Goal: Information Seeking & Learning: Learn about a topic

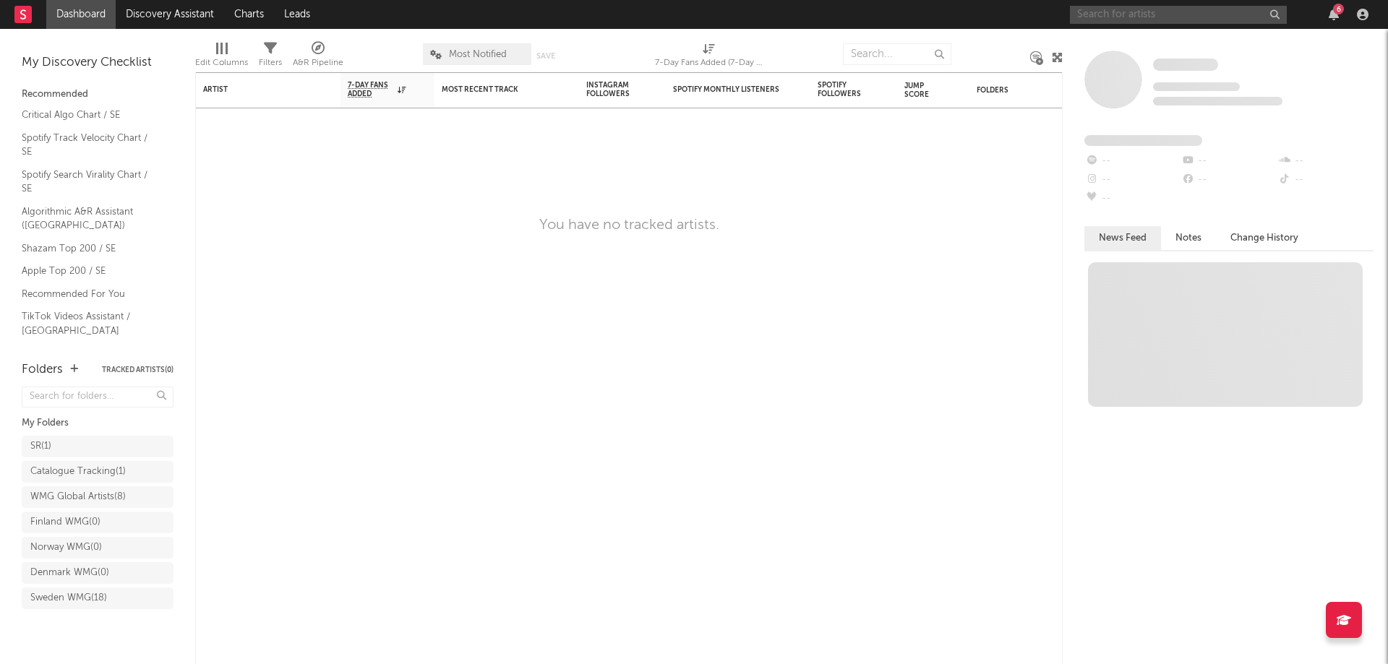
click at [1134, 23] on input "text" at bounding box center [1178, 15] width 217 height 18
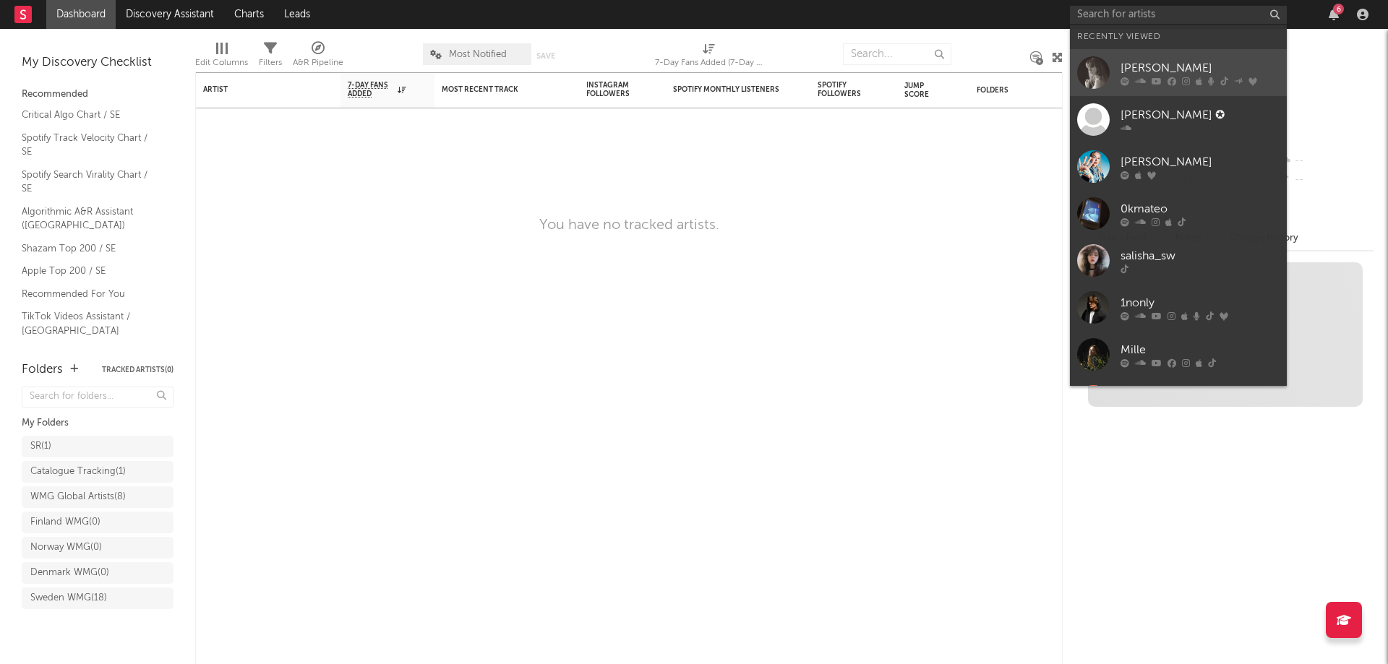
click at [1152, 70] on div "[PERSON_NAME]" at bounding box center [1199, 67] width 159 height 17
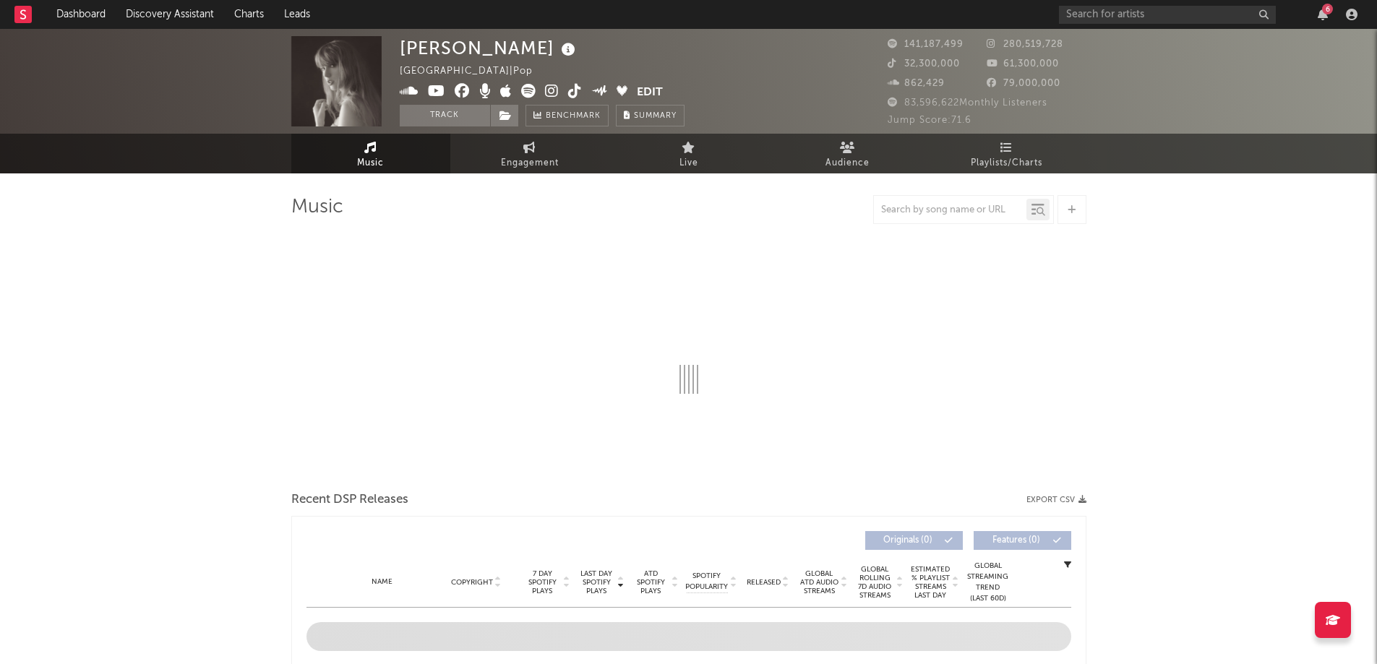
select select "6m"
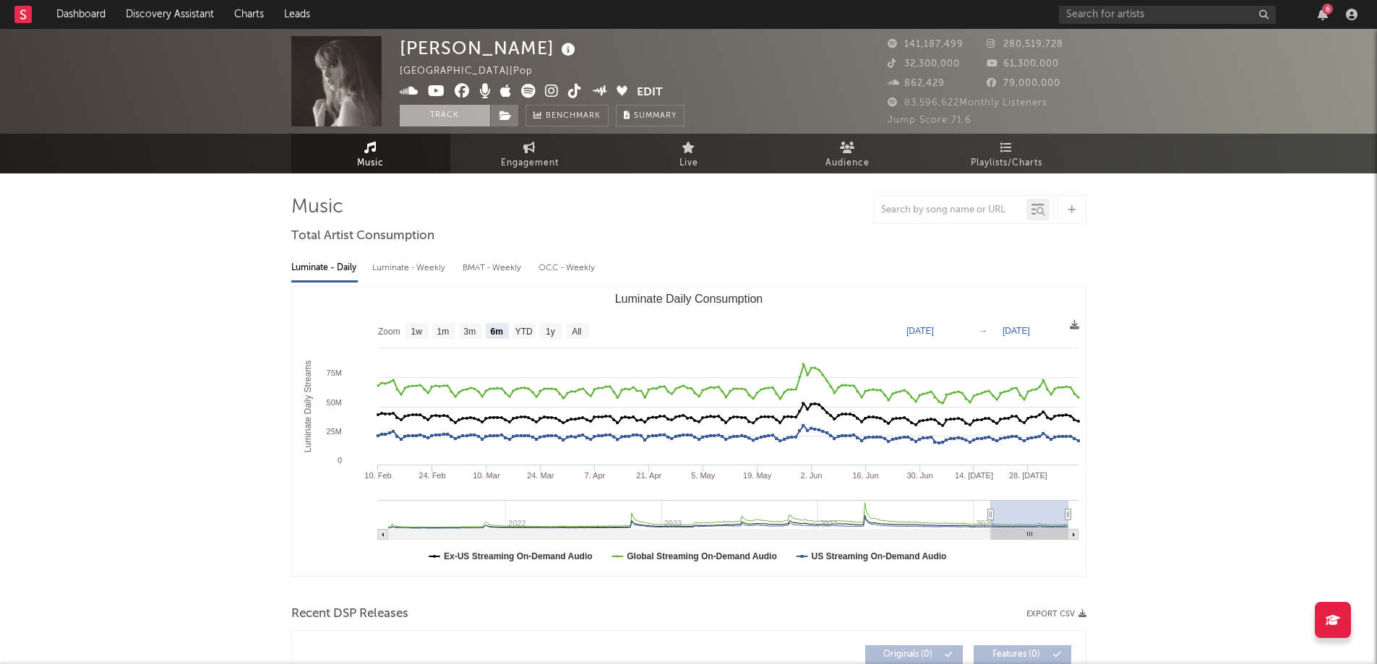
click at [448, 111] on button "Track" at bounding box center [445, 116] width 90 height 22
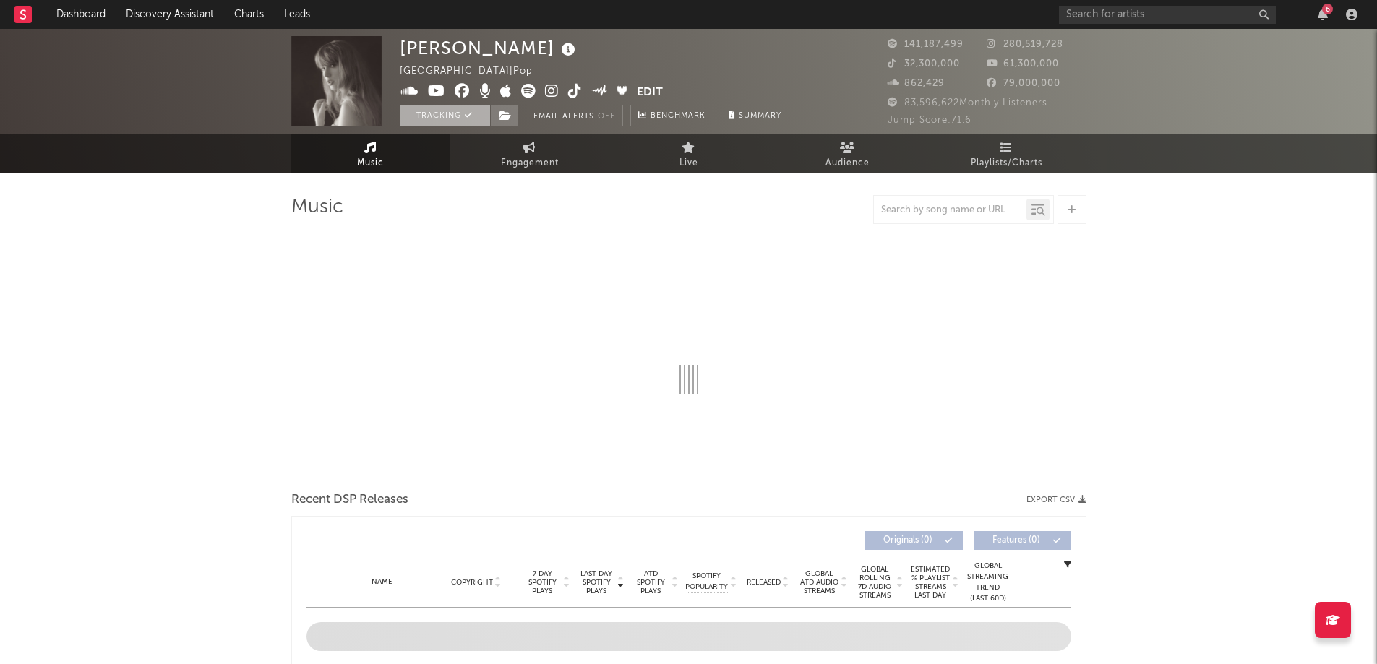
click at [448, 113] on button "Tracking" at bounding box center [445, 116] width 90 height 22
select select "6m"
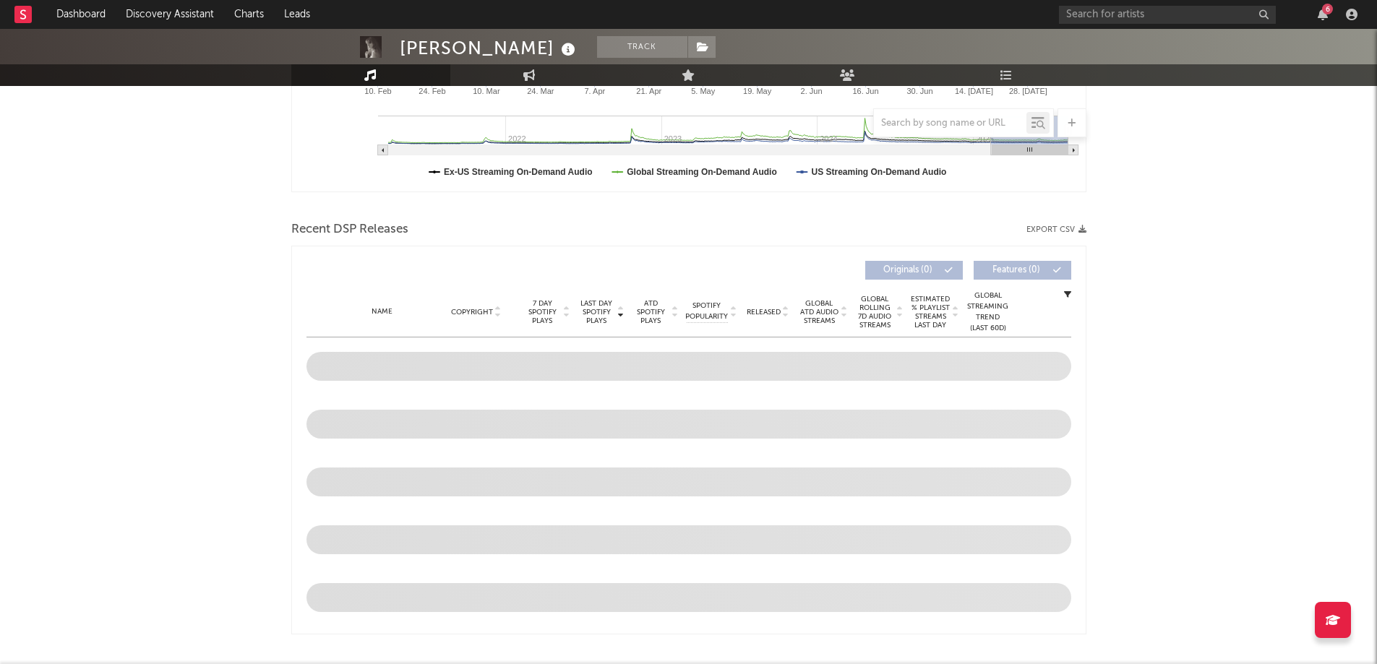
scroll to position [506, 0]
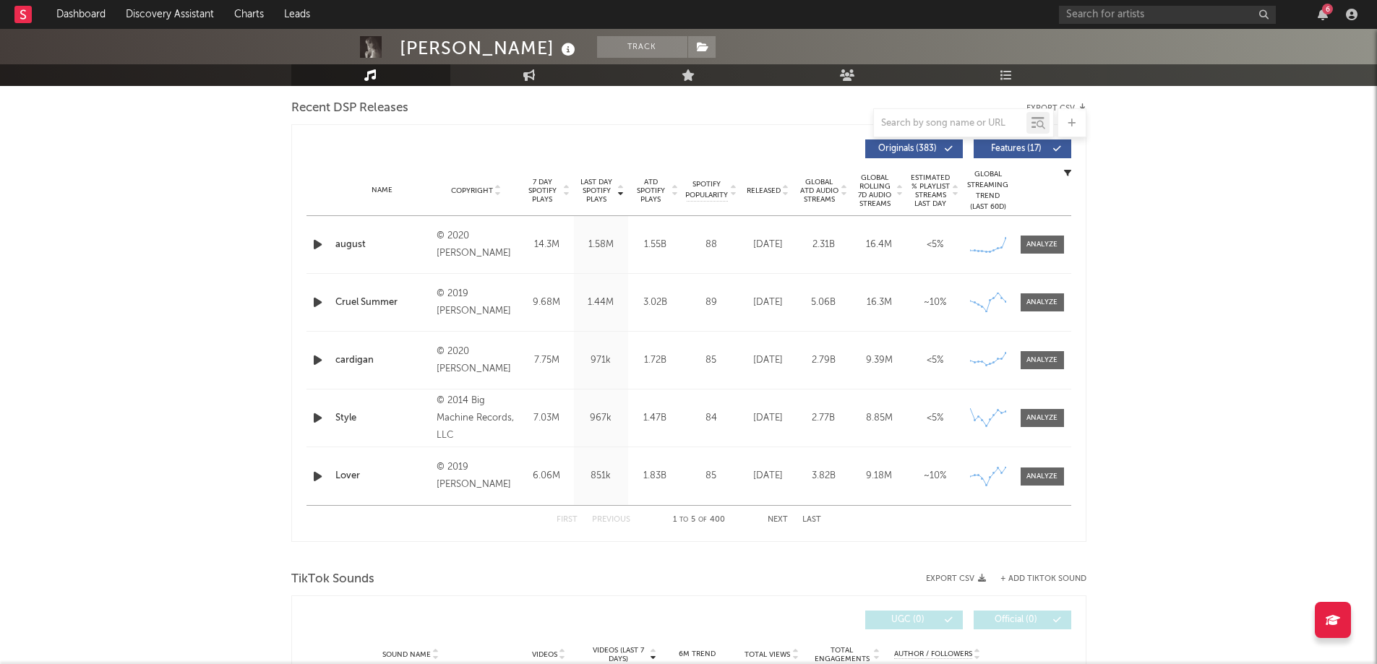
click at [348, 241] on div "august" at bounding box center [382, 245] width 95 height 14
click at [1046, 246] on div at bounding box center [1042, 244] width 31 height 11
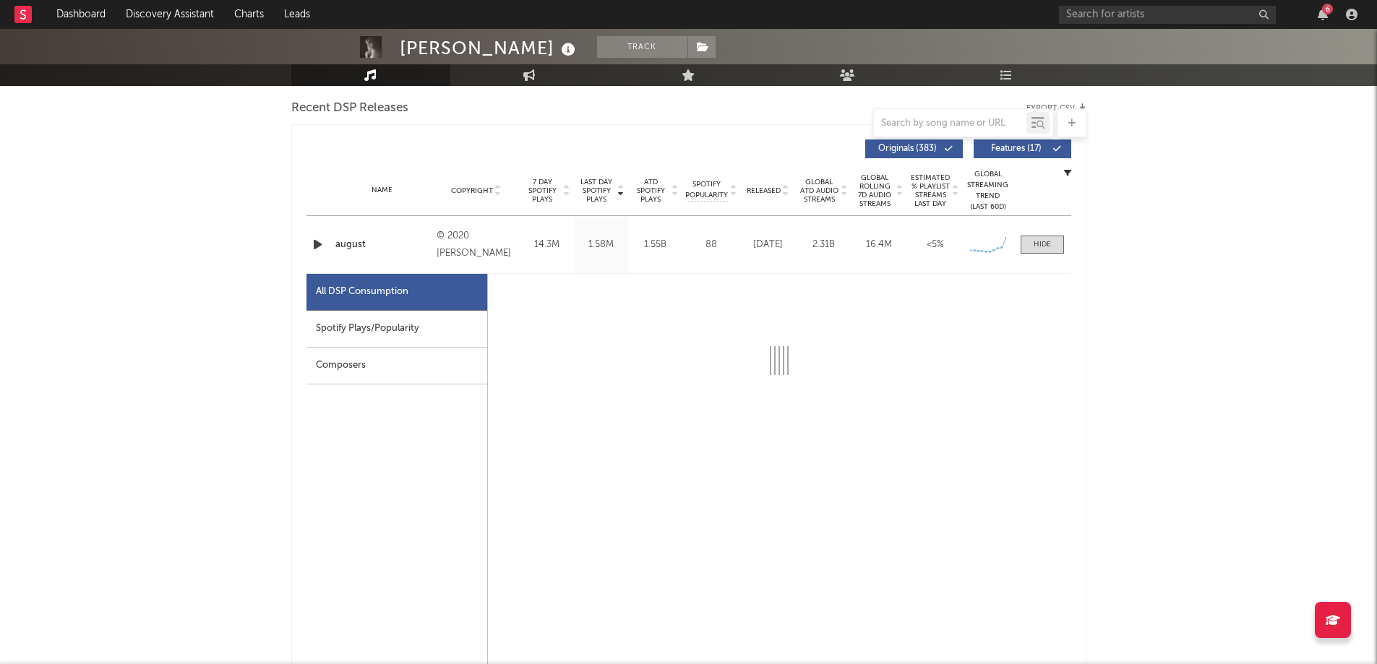
select select "6m"
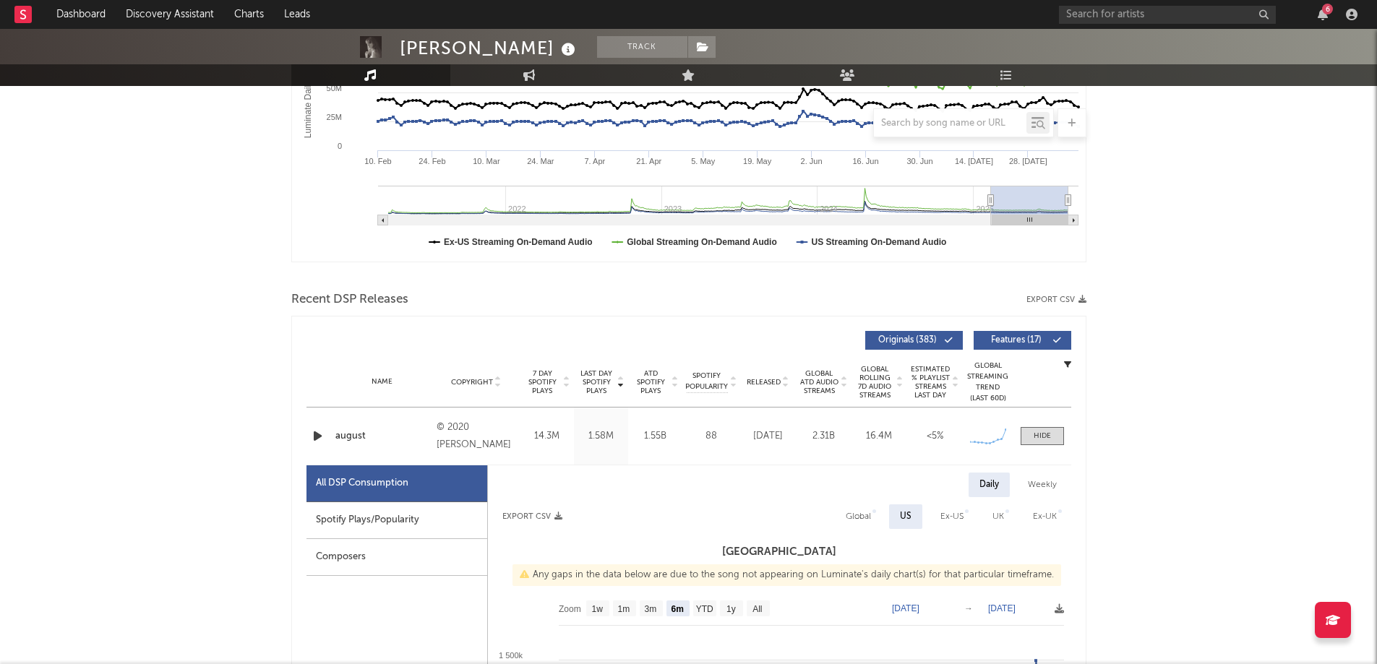
scroll to position [361, 0]
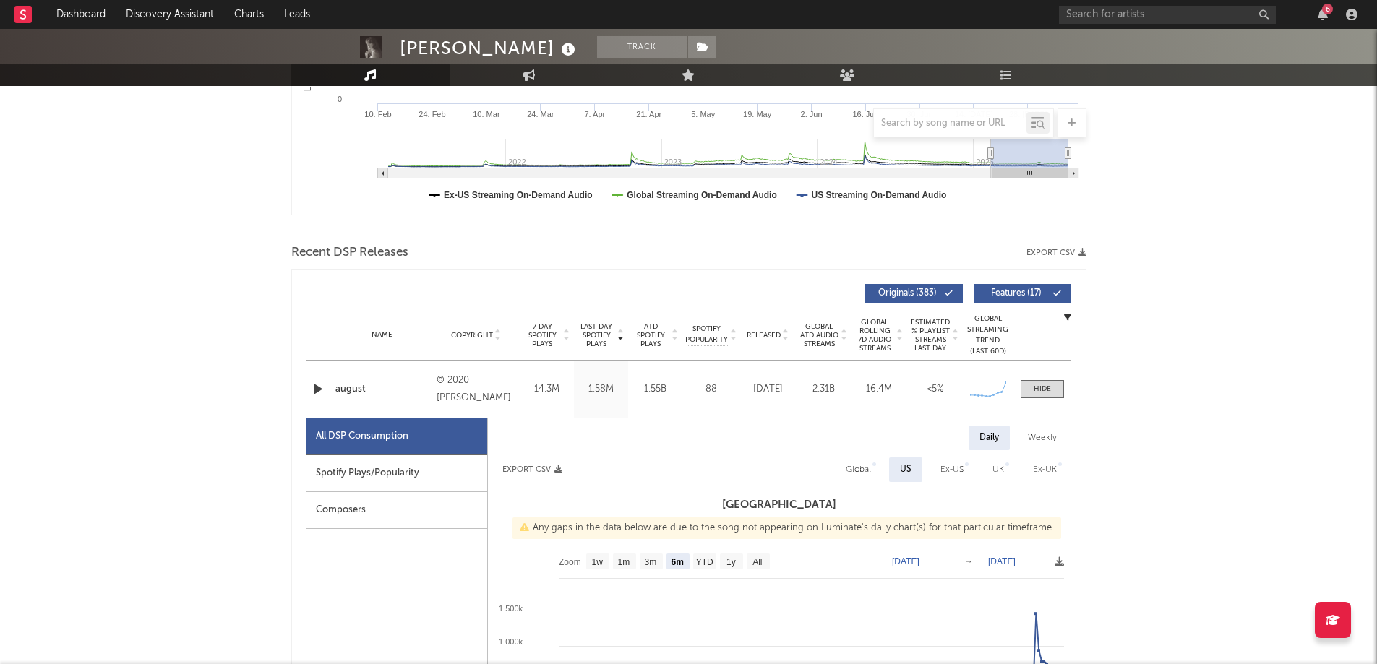
click at [407, 473] on div "Spotify Plays/Popularity" at bounding box center [397, 473] width 181 height 37
select select "6m"
select select "1w"
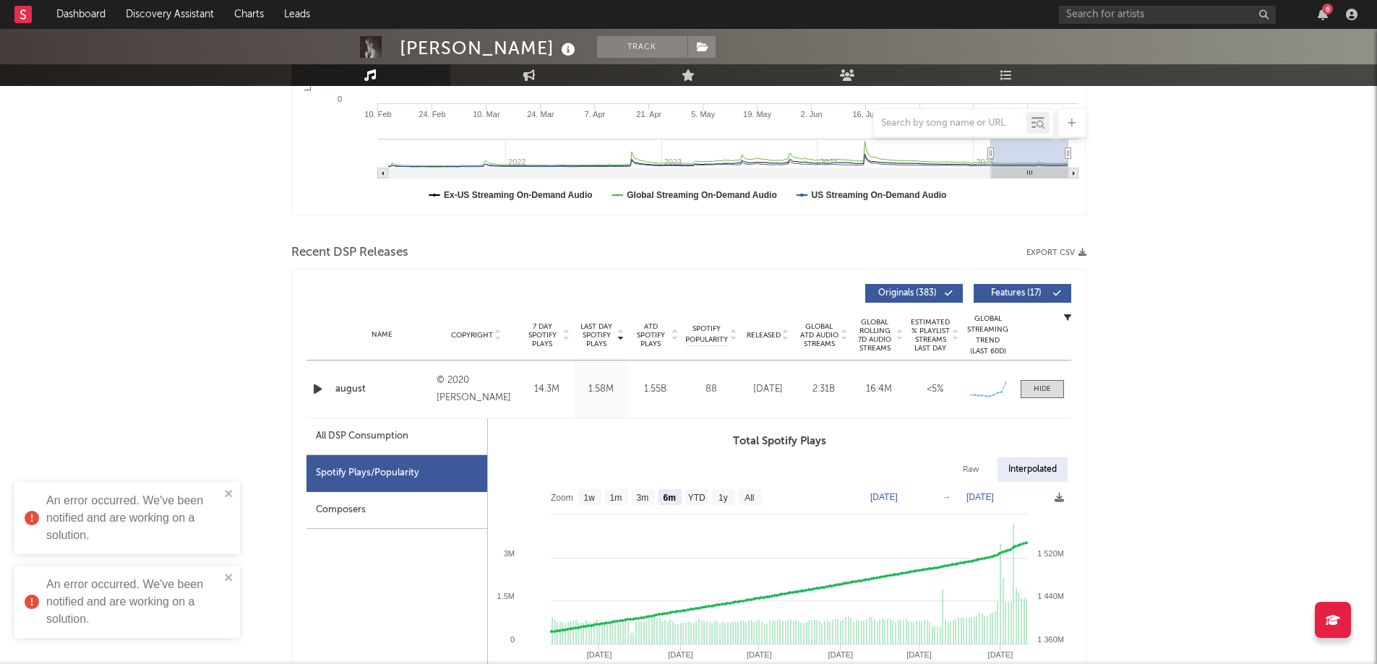
click at [385, 440] on div "All DSP Consumption" at bounding box center [362, 436] width 93 height 17
select select "6m"
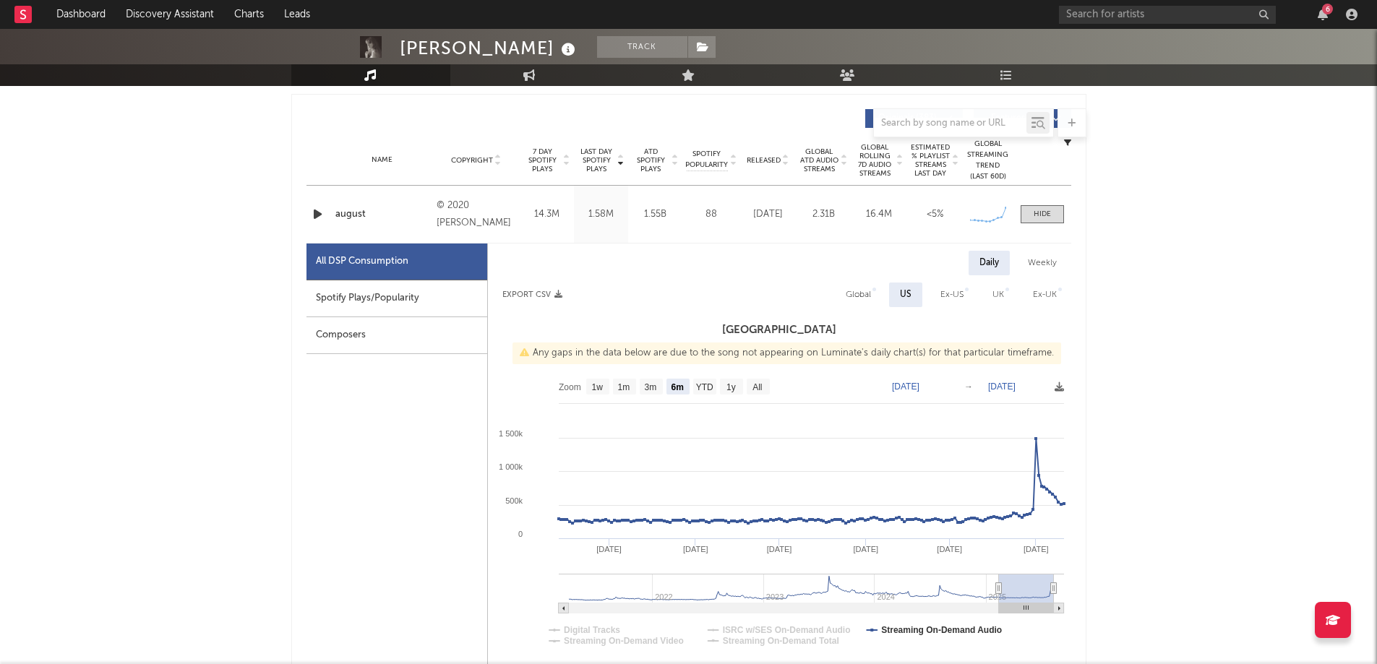
scroll to position [578, 0]
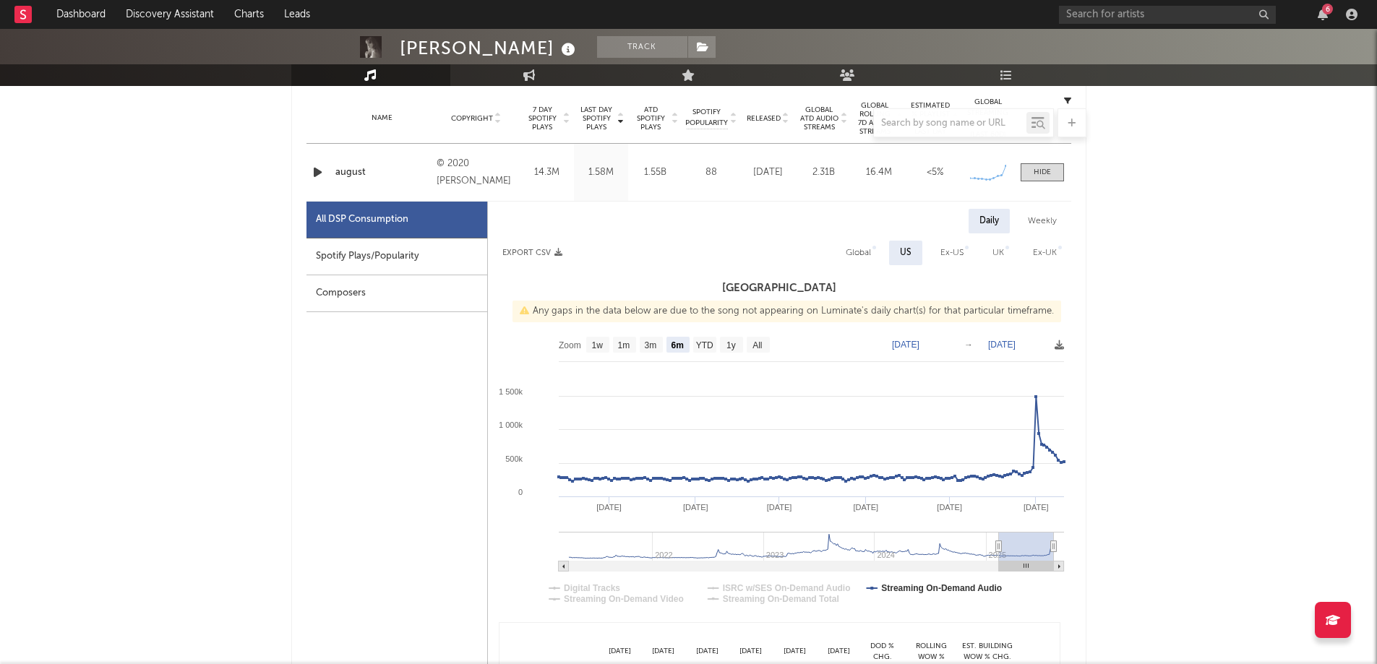
click at [959, 252] on div "Ex-US" at bounding box center [951, 252] width 23 height 17
select select "6m"
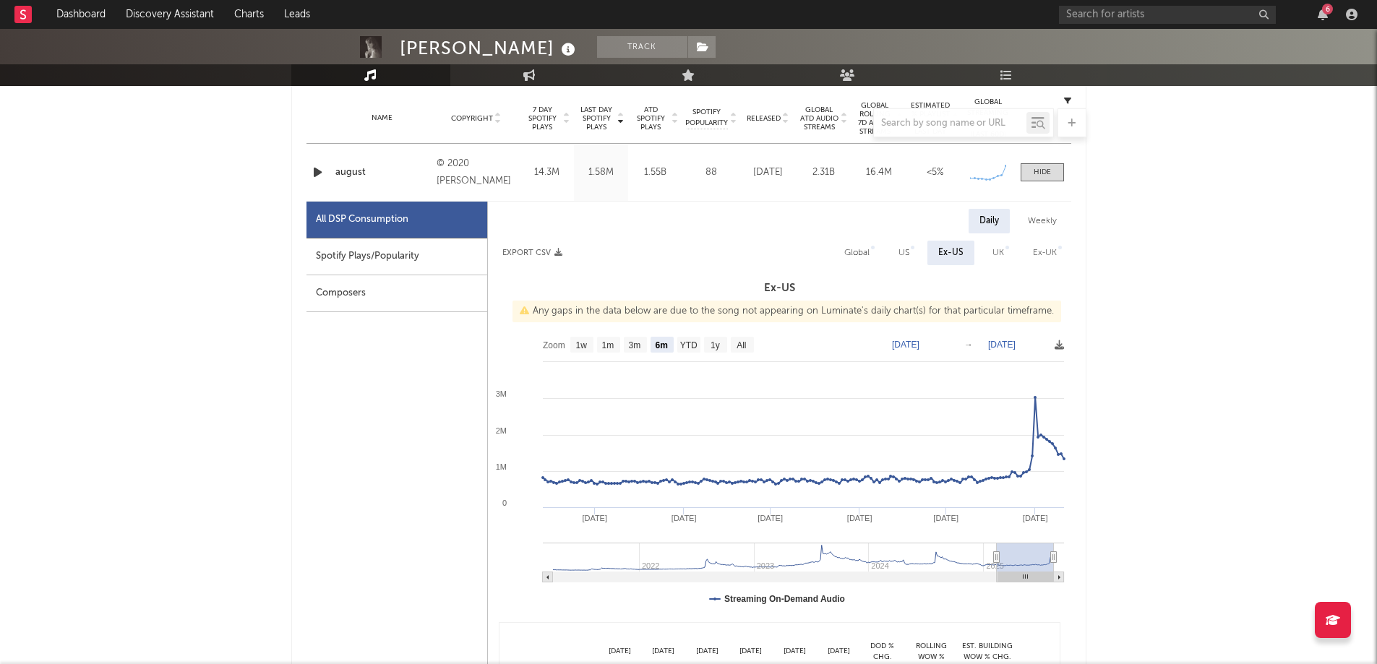
click at [1003, 254] on div "UK" at bounding box center [999, 252] width 12 height 17
select select "6m"
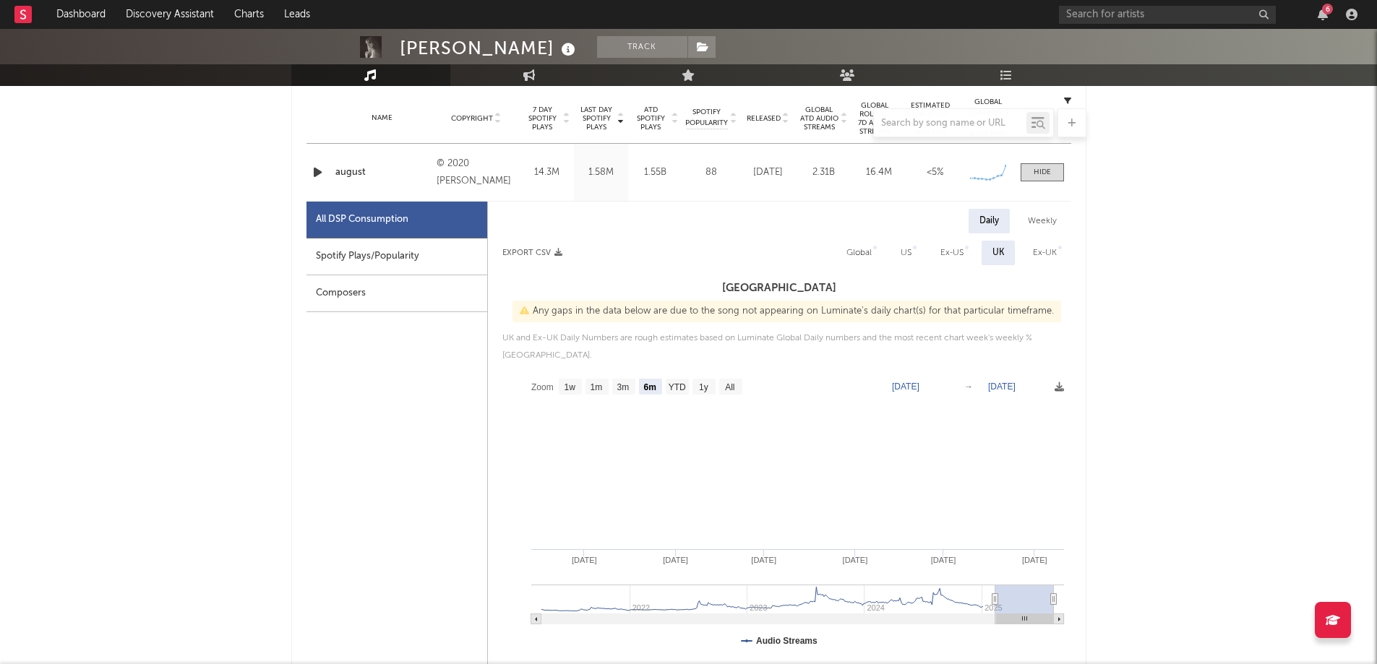
click at [1046, 251] on div "Ex-UK" at bounding box center [1045, 252] width 24 height 17
select select "6m"
click at [863, 252] on div "Global" at bounding box center [857, 252] width 25 height 17
select select "6m"
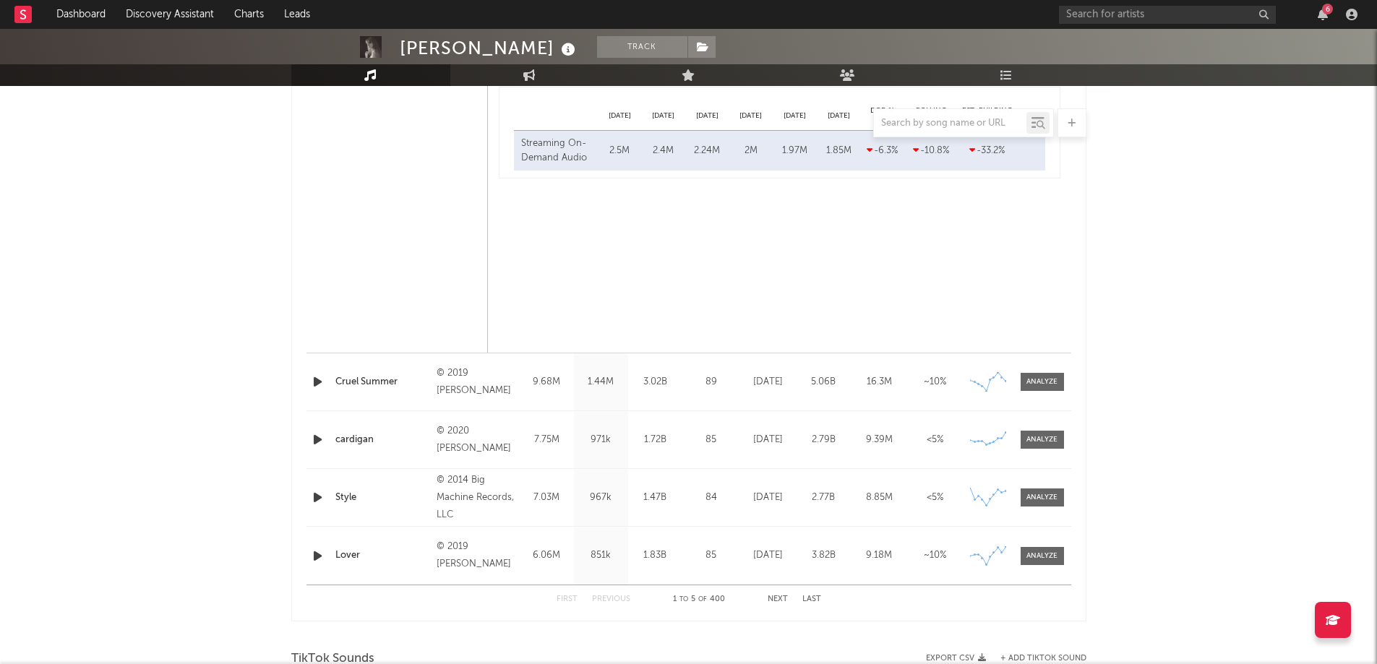
scroll to position [1229, 0]
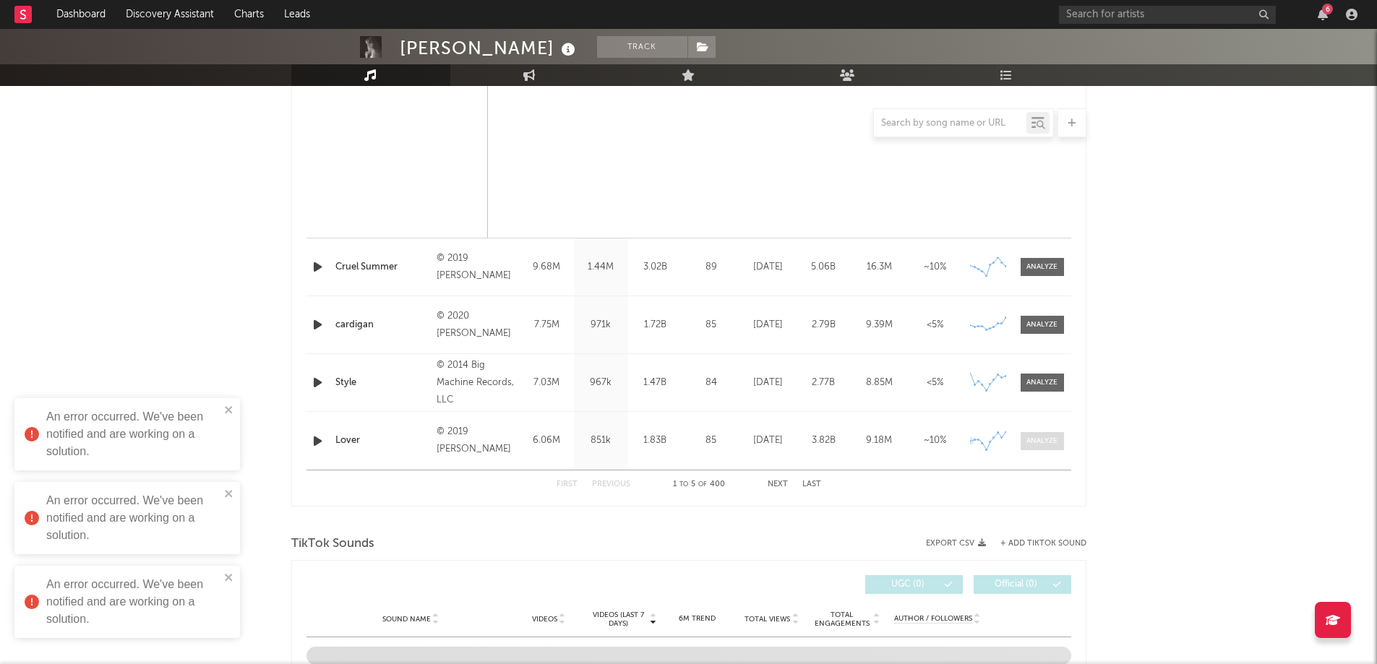
click at [1035, 444] on div at bounding box center [1042, 441] width 31 height 11
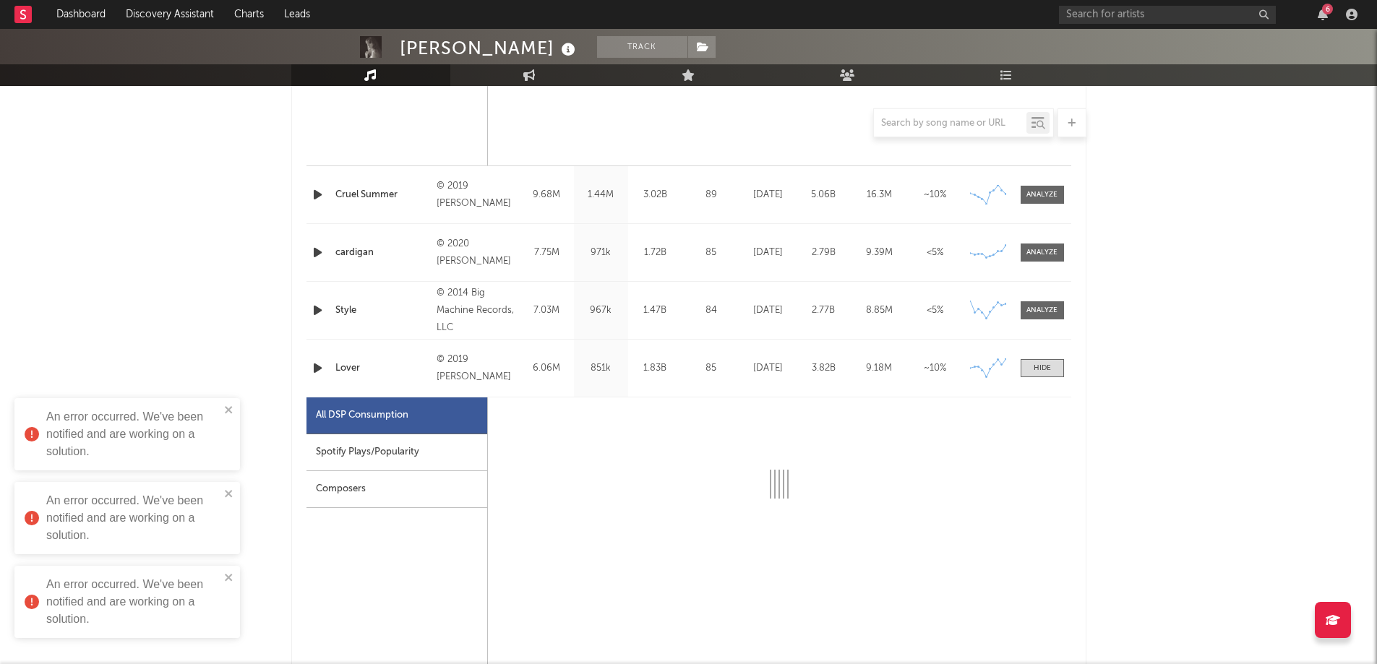
select select "6m"
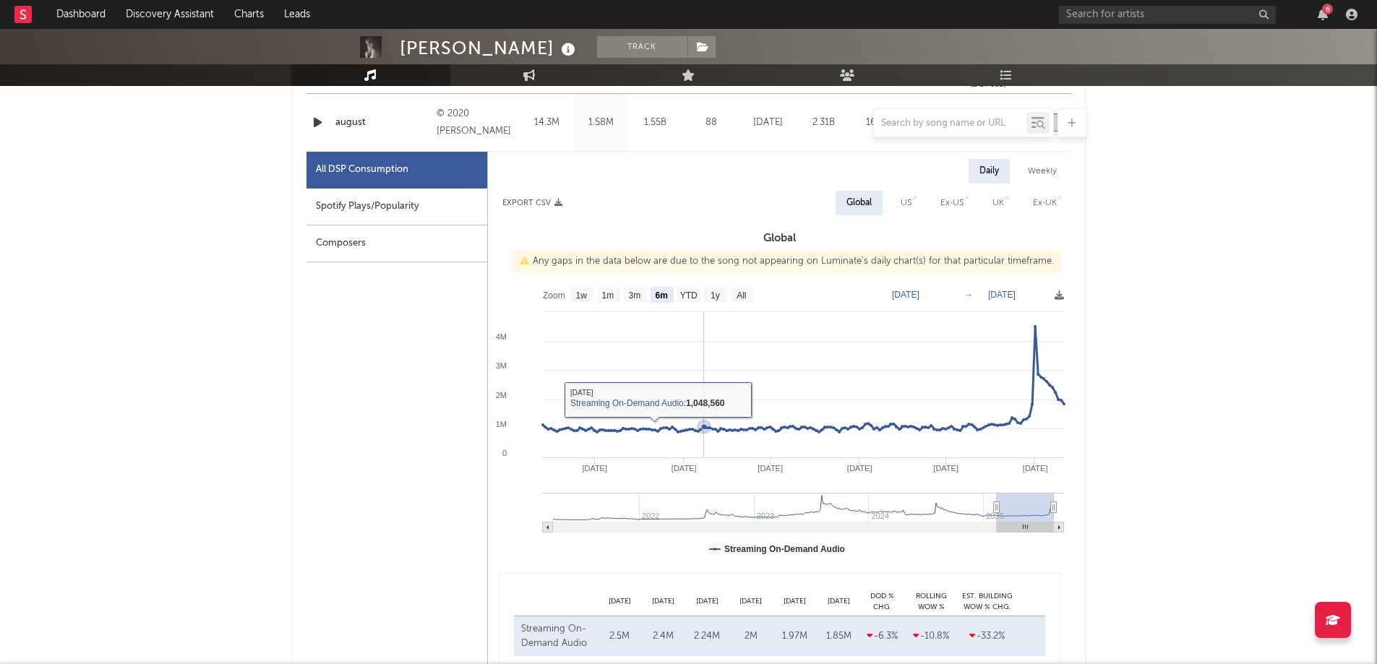
scroll to position [578, 0]
